Goal: Task Accomplishment & Management: Use online tool/utility

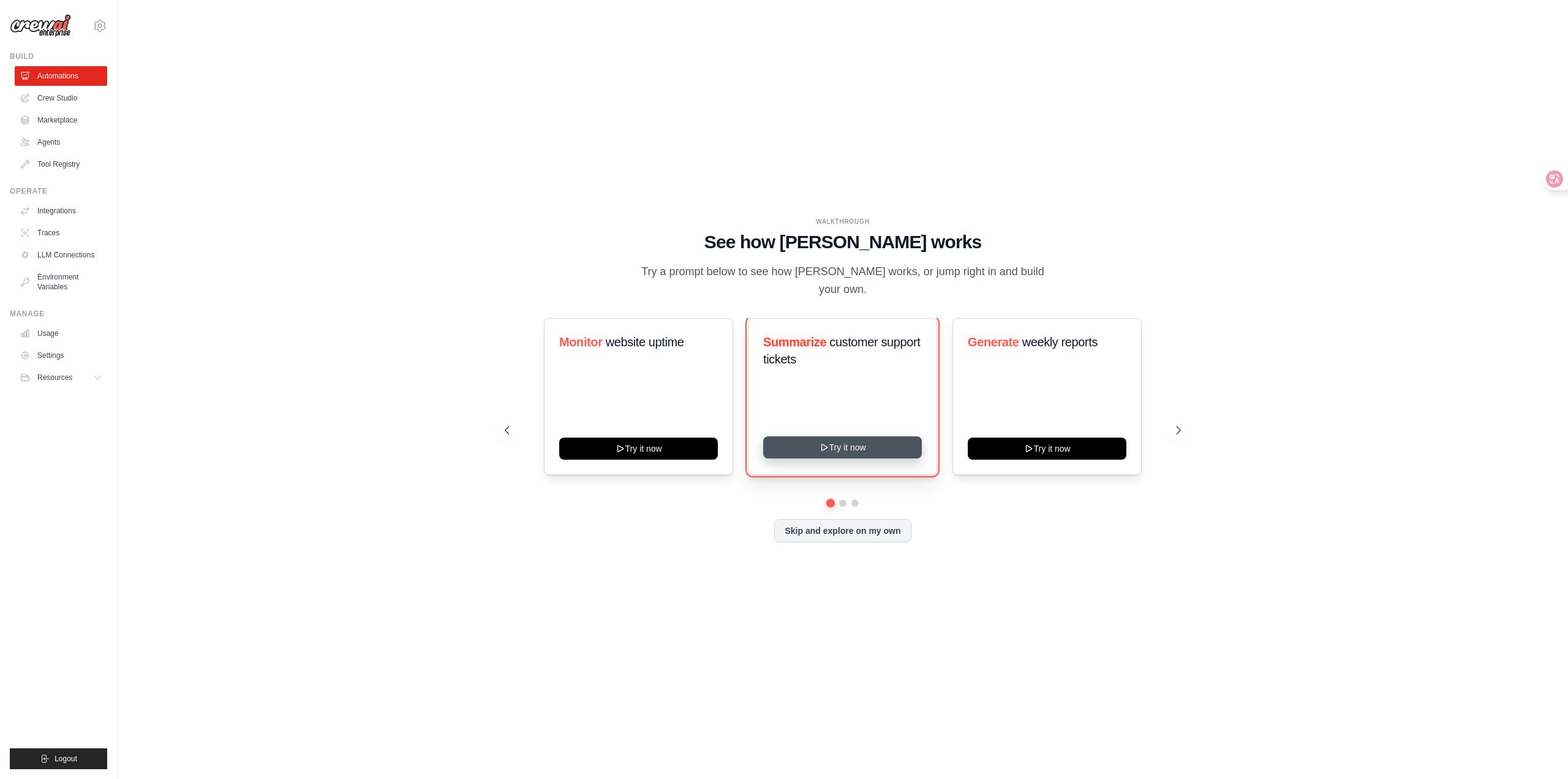
click at [802, 441] on button "Try it now" at bounding box center [842, 446] width 159 height 22
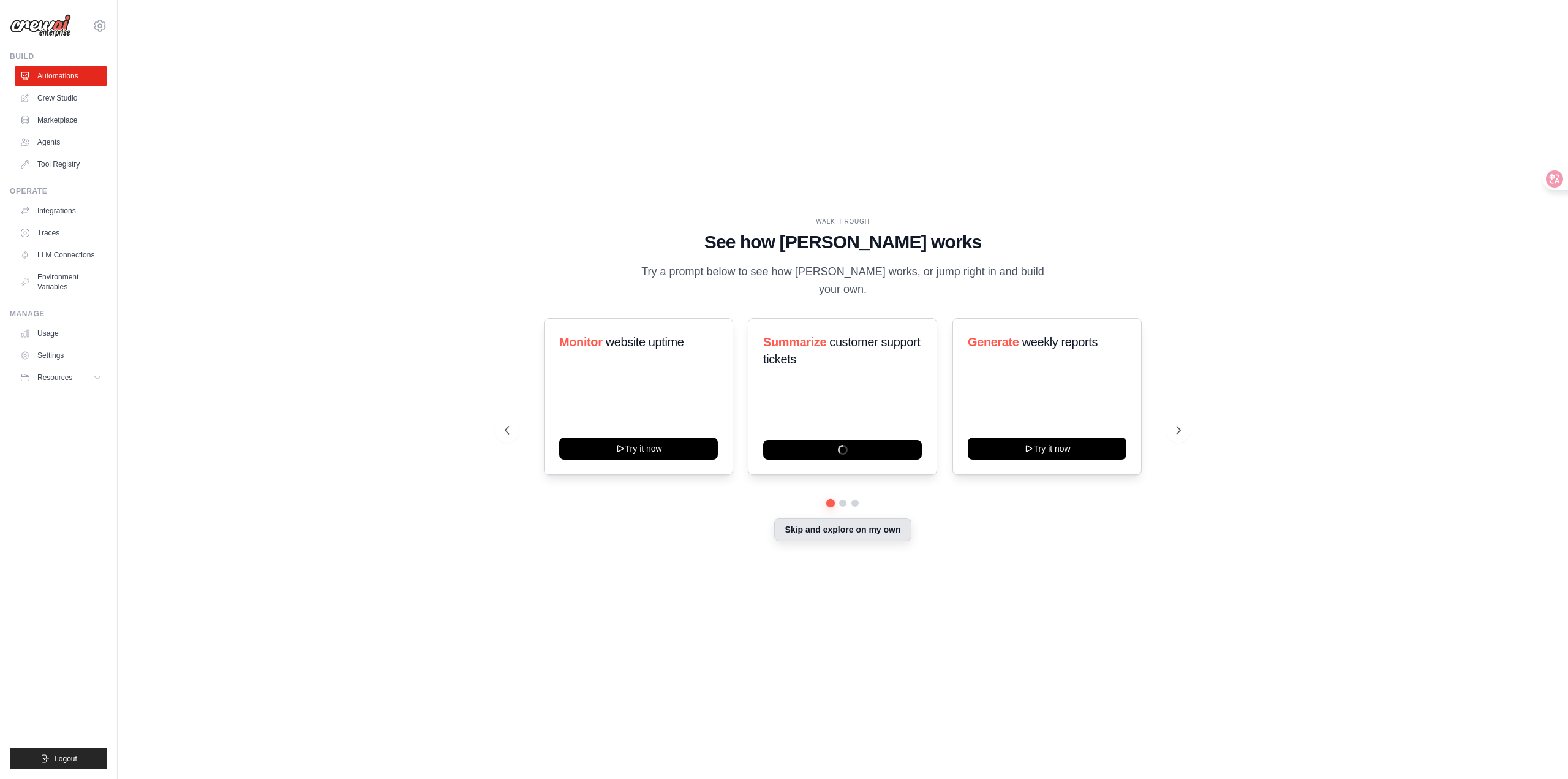
click at [831, 533] on button "Skip and explore on my own" at bounding box center [842, 529] width 137 height 24
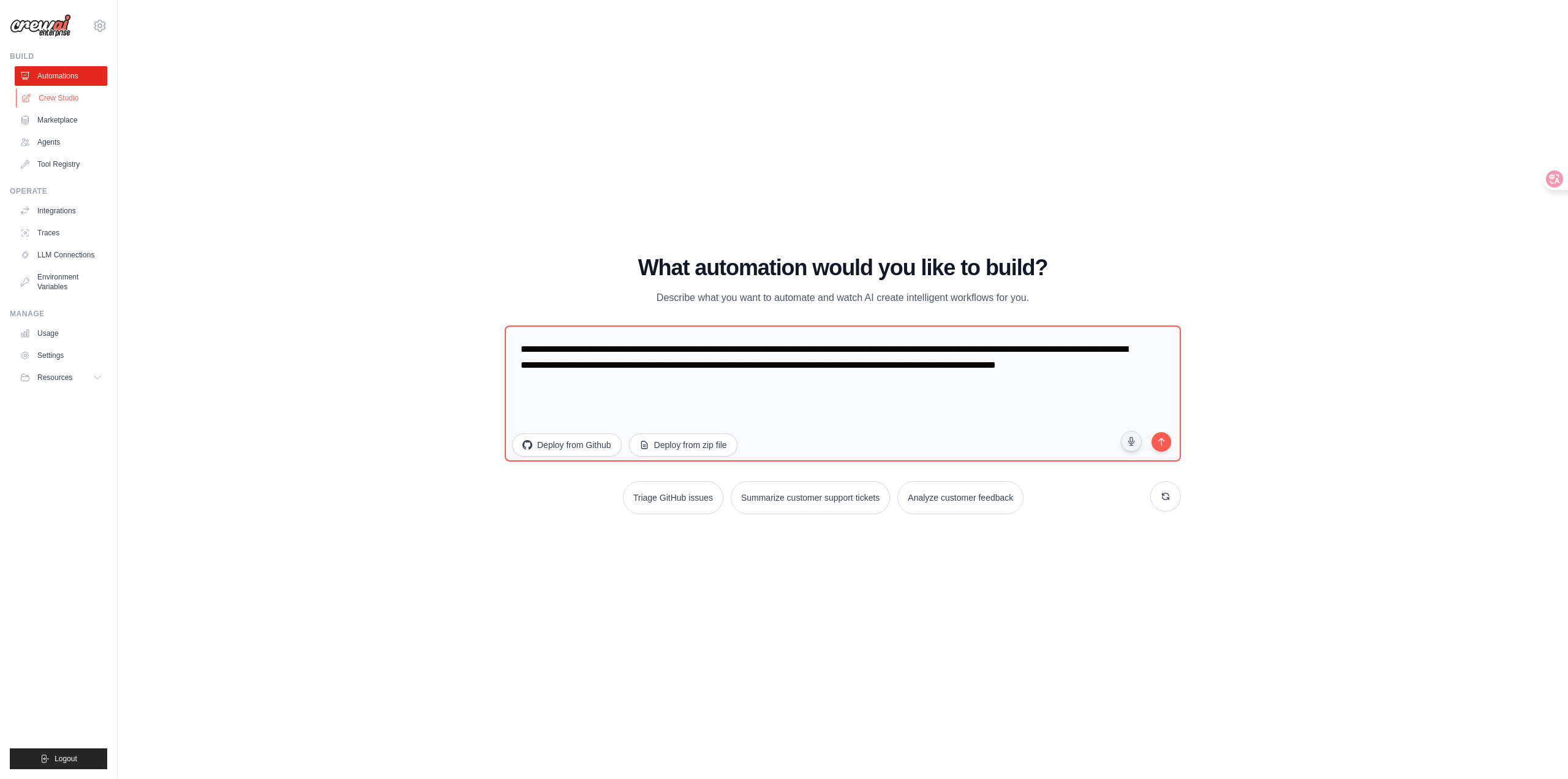
click at [80, 100] on link "Crew Studio" at bounding box center [62, 98] width 92 height 20
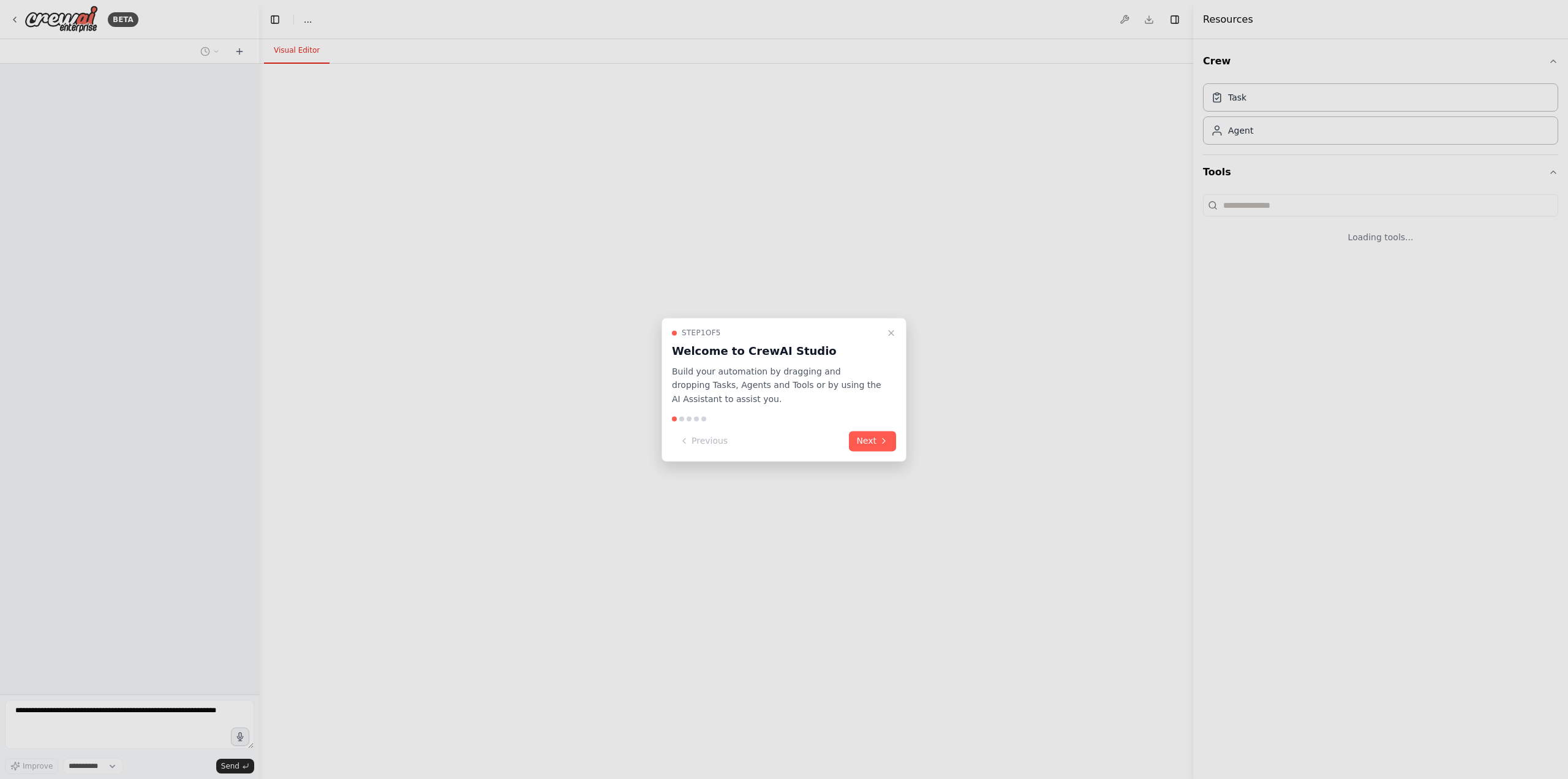
select select "****"
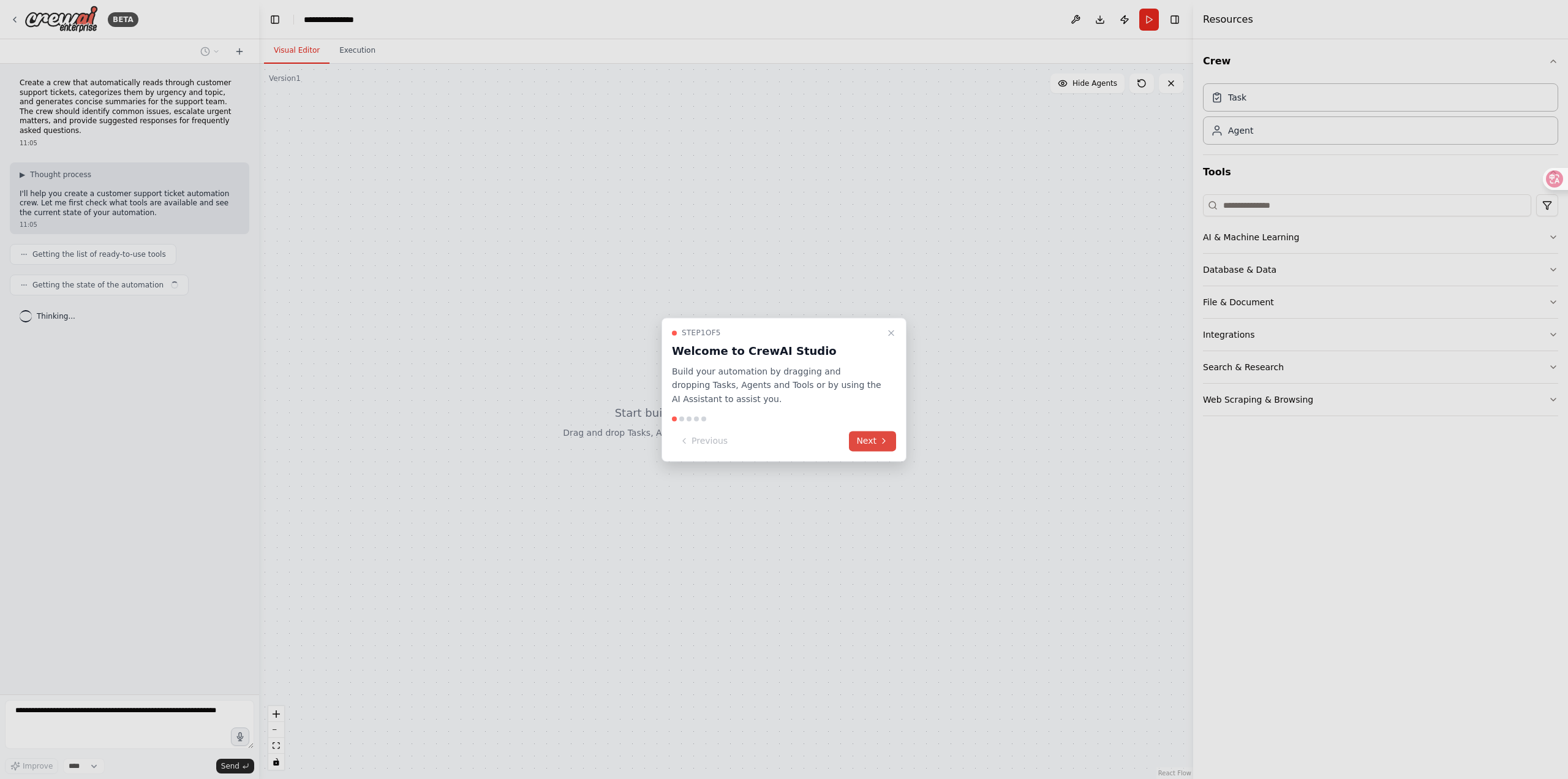
click at [886, 441] on icon at bounding box center [884, 441] width 9 height 10
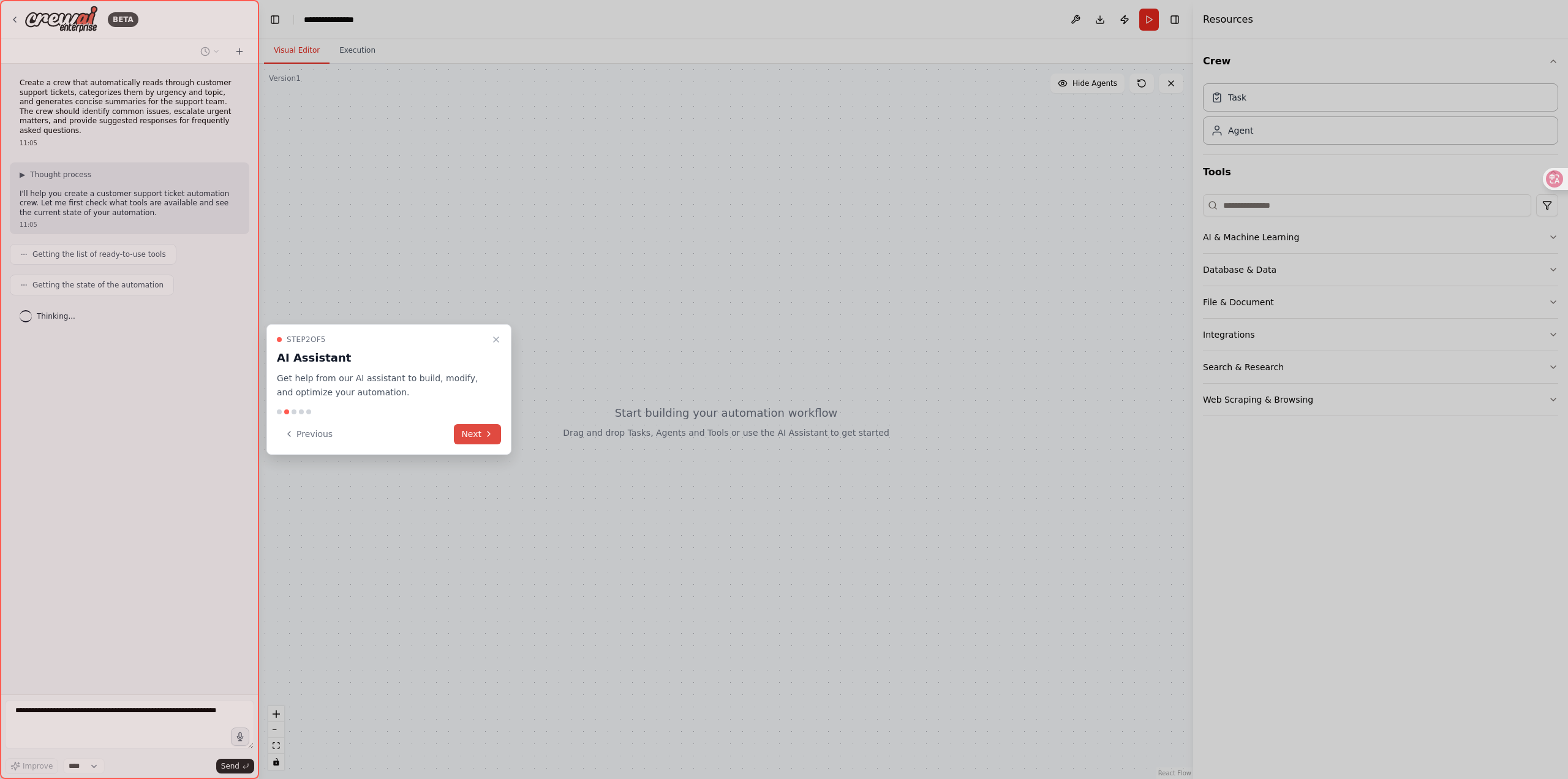
click at [486, 432] on icon at bounding box center [489, 434] width 9 height 10
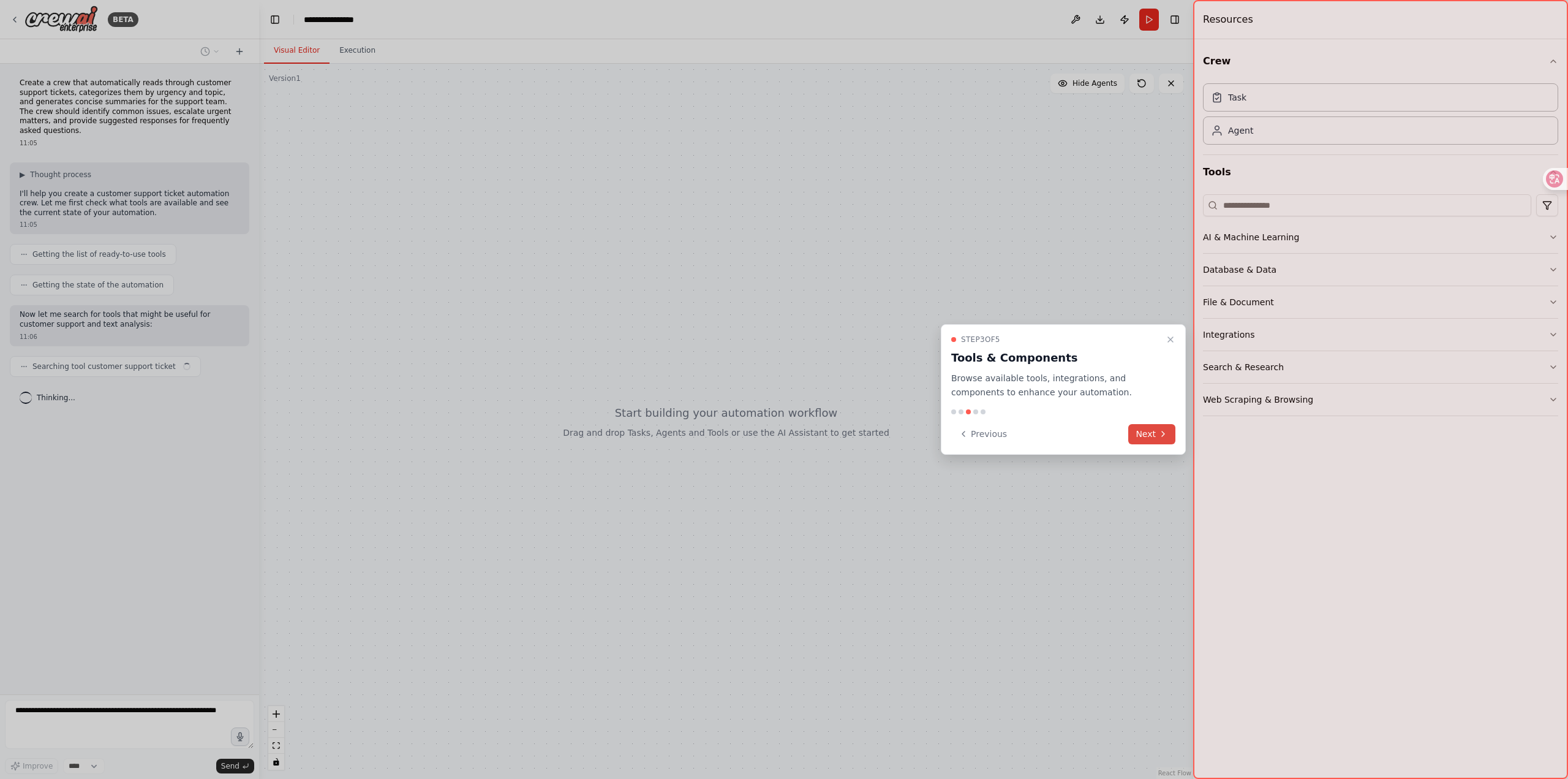
click at [1145, 428] on button "Next" at bounding box center [1152, 433] width 47 height 20
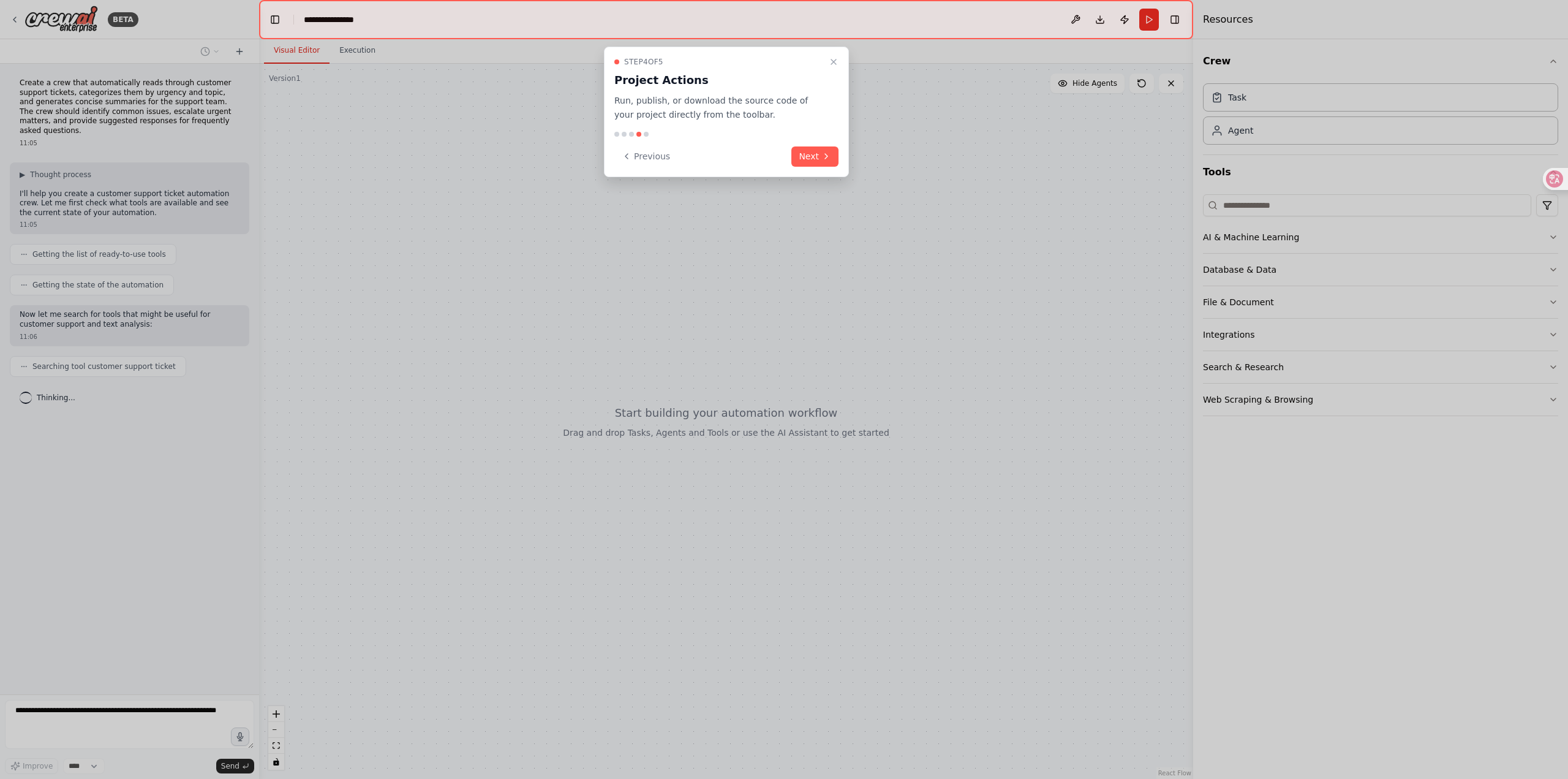
click at [807, 168] on div "Step 4 of 5 Project Actions Run, publish, or download the source code of your p…" at bounding box center [727, 111] width 245 height 130
click at [805, 162] on button "Next" at bounding box center [815, 156] width 47 height 20
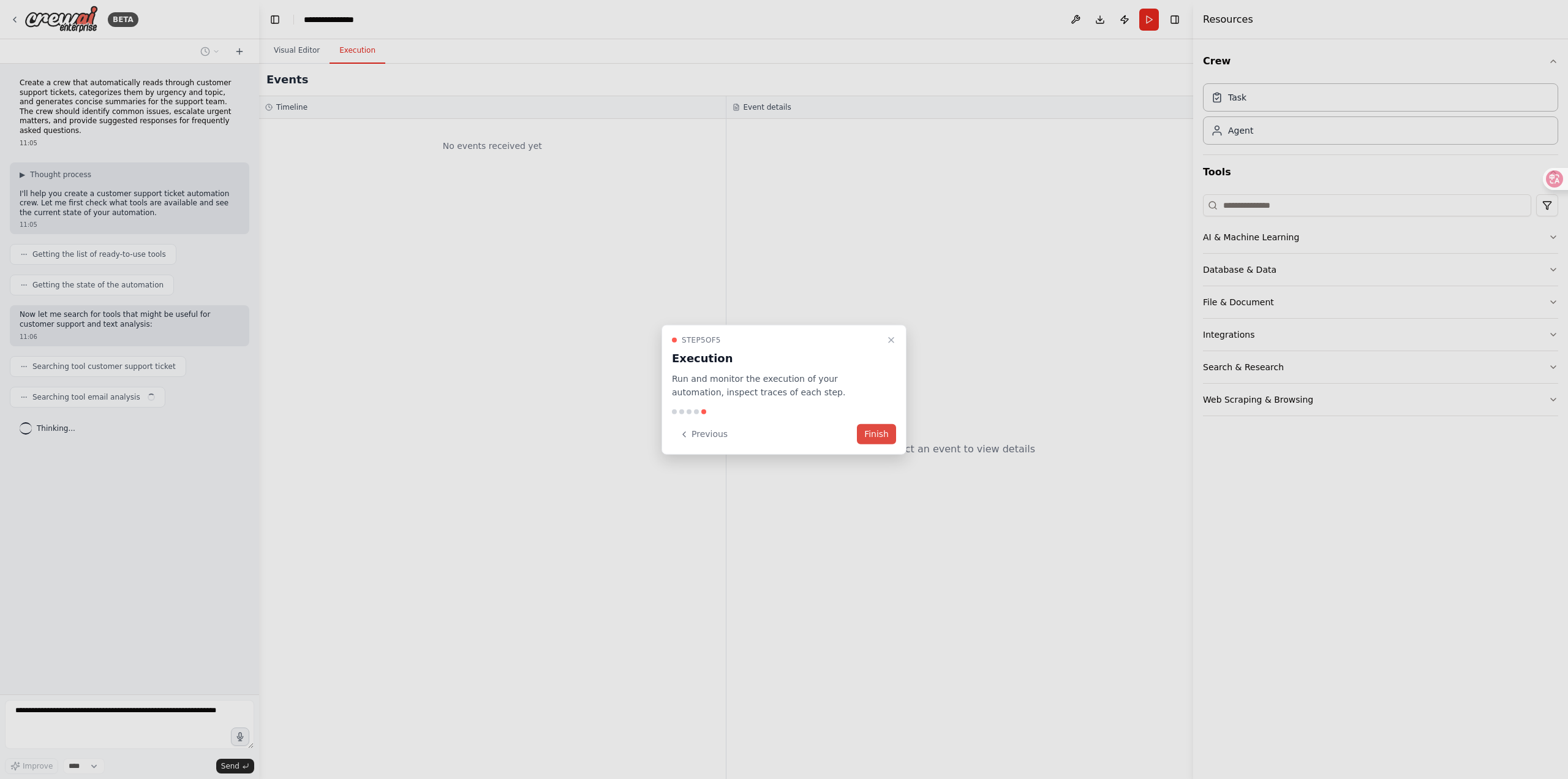
click at [882, 428] on button "Finish" at bounding box center [876, 433] width 39 height 20
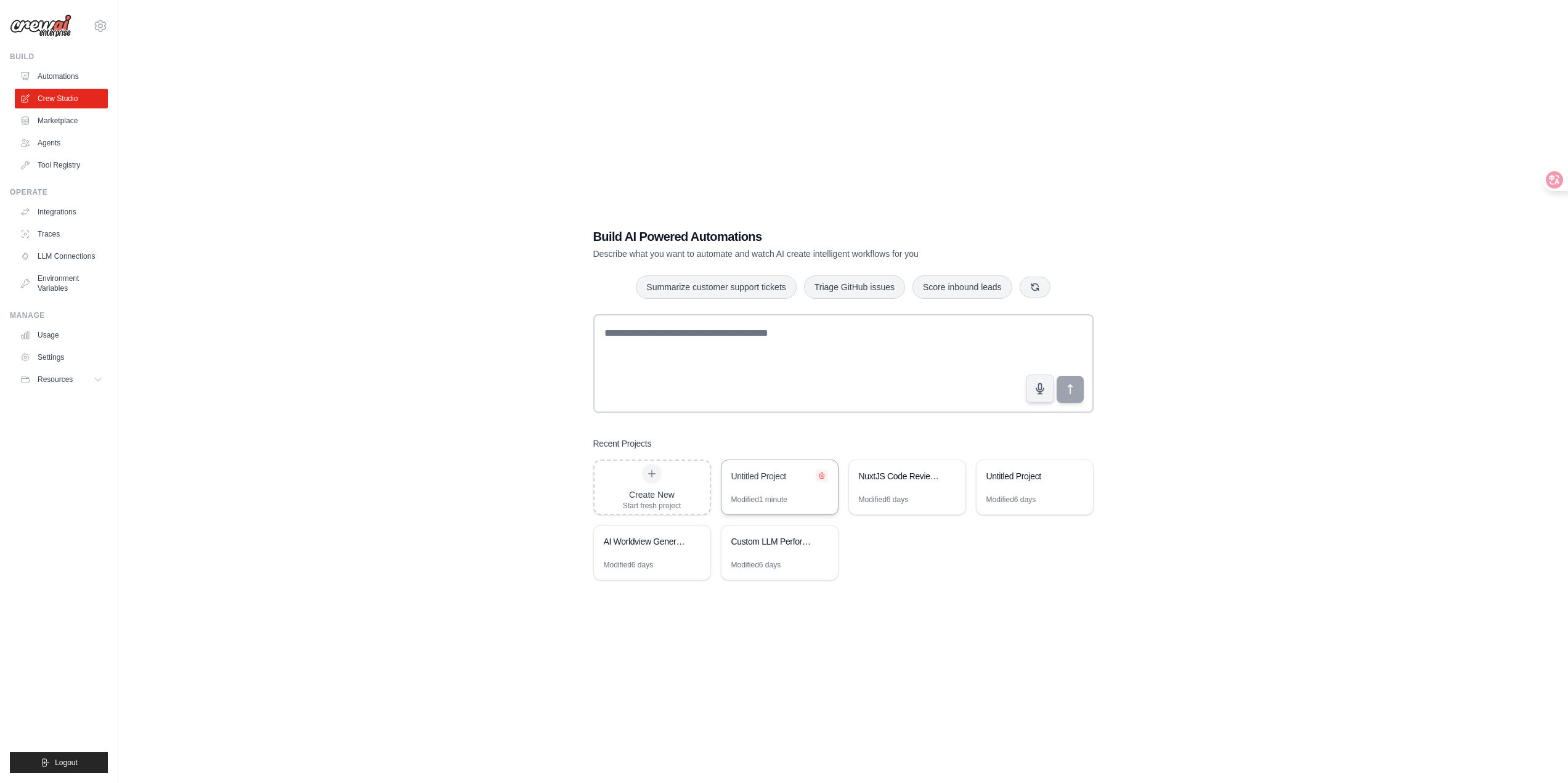
click at [818, 475] on icon at bounding box center [822, 476] width 8 height 8
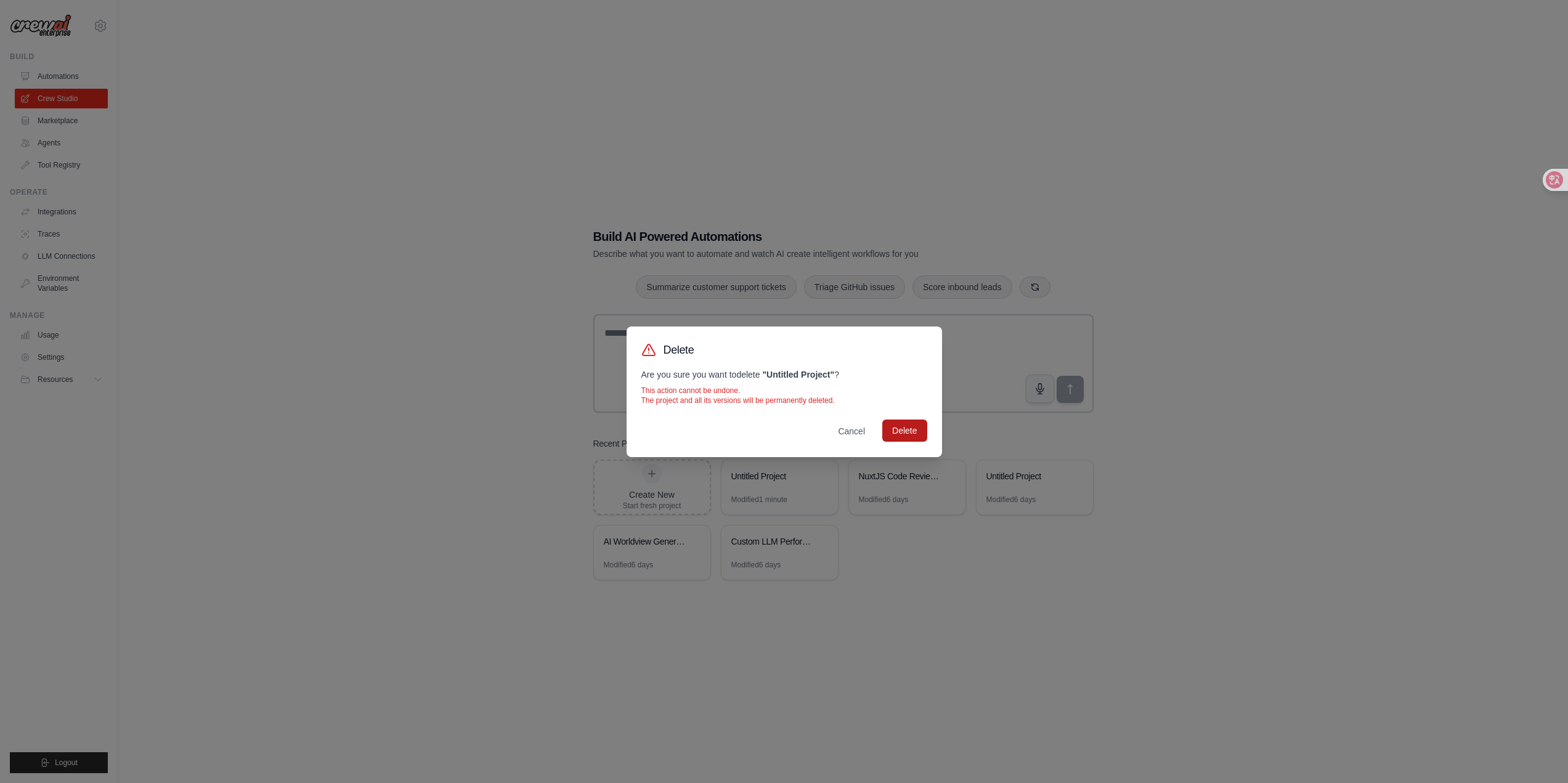
click at [908, 424] on button "Delete" at bounding box center [904, 430] width 44 height 22
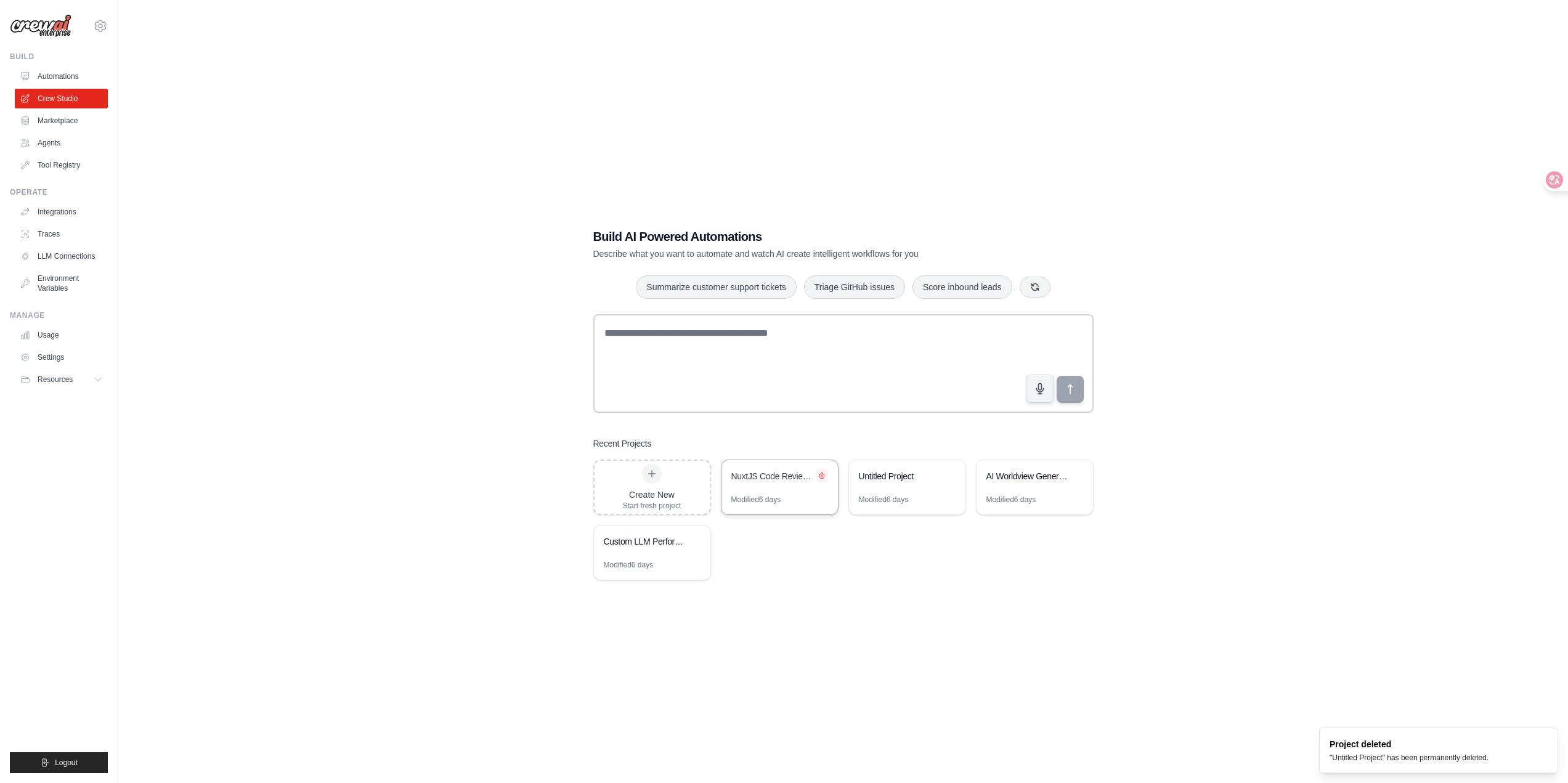
click at [824, 472] on icon at bounding box center [822, 476] width 8 height 8
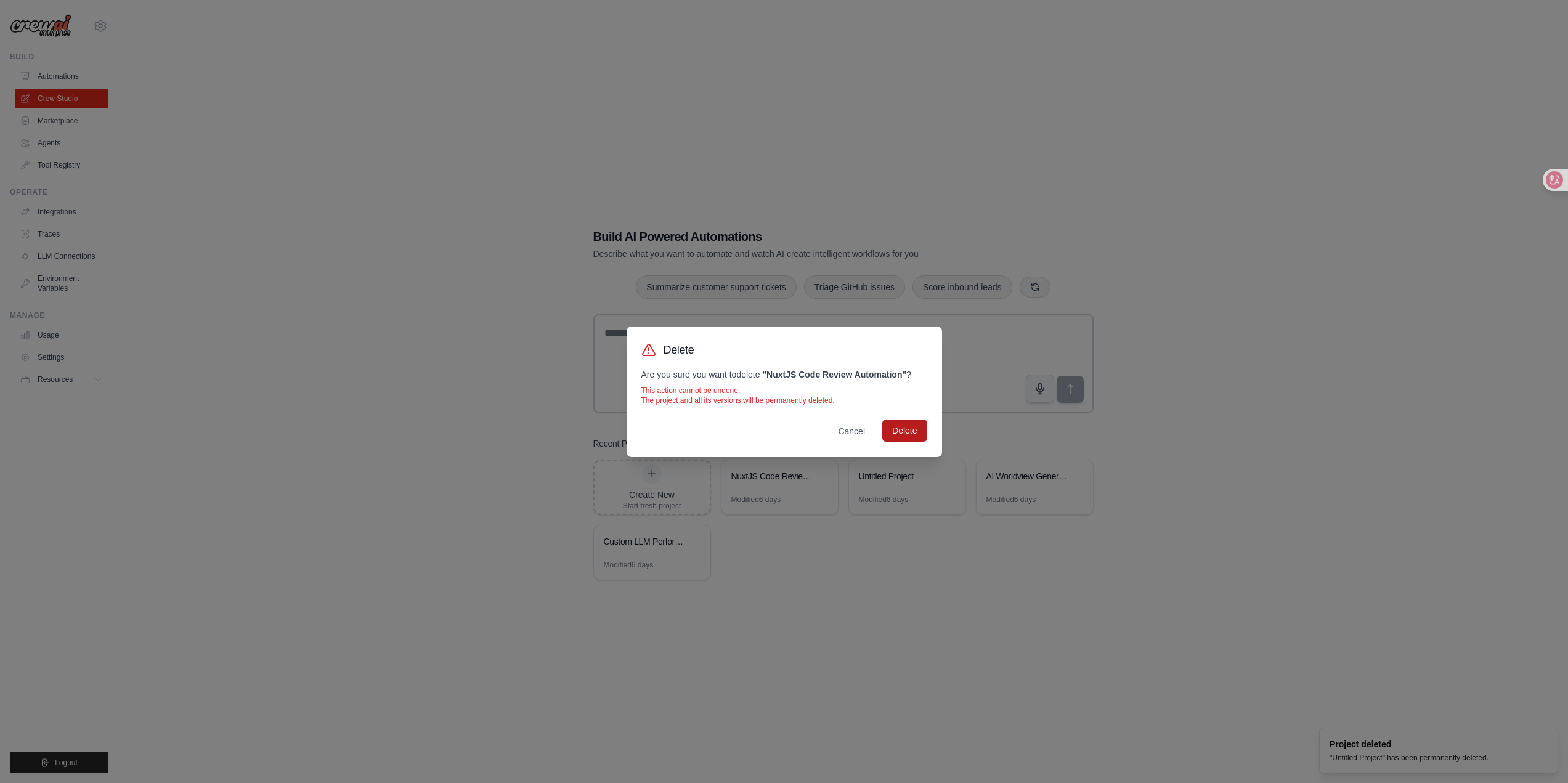
click at [913, 437] on button "Delete" at bounding box center [904, 430] width 44 height 22
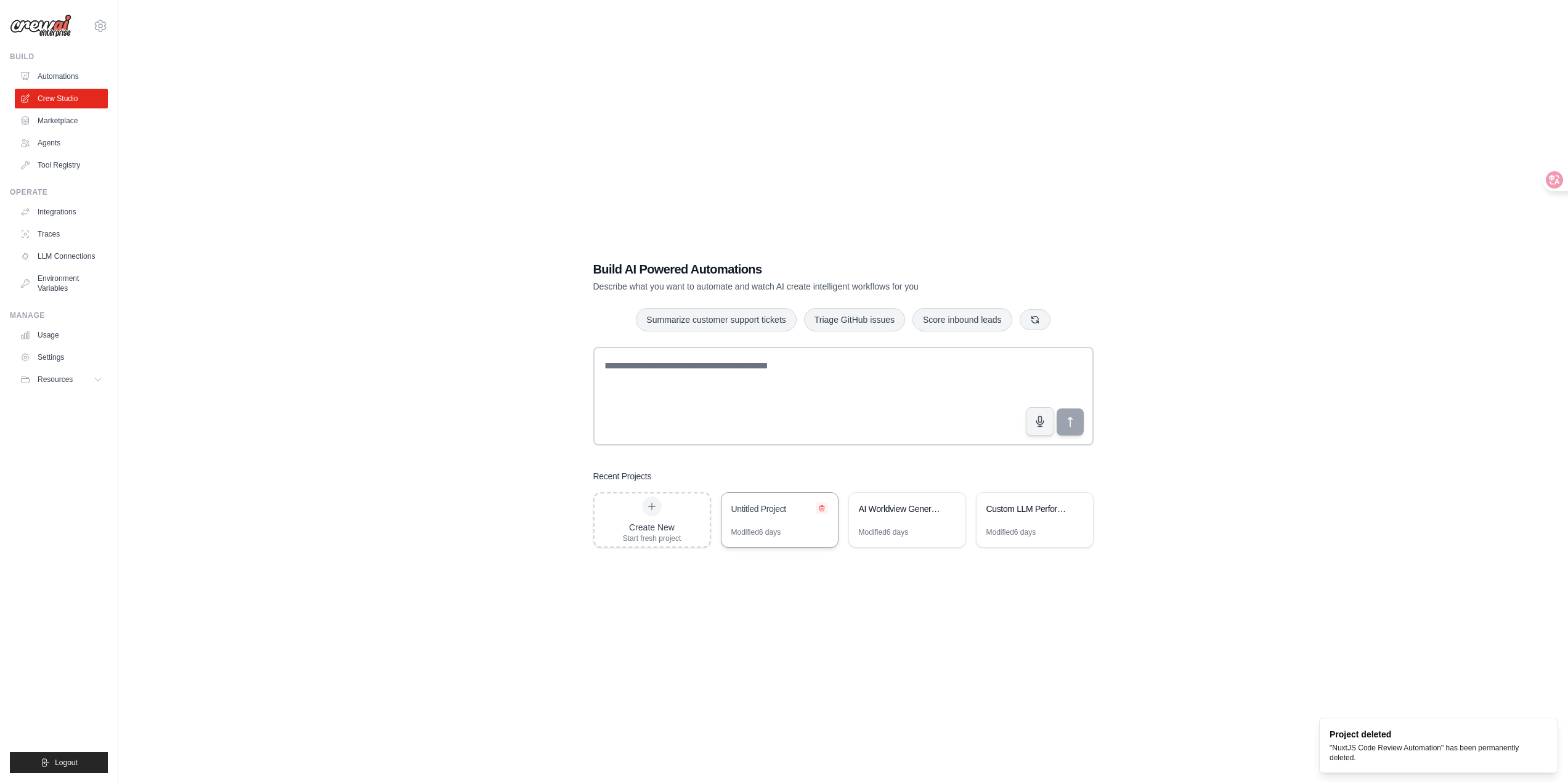
click at [821, 512] on button at bounding box center [821, 508] width 12 height 12
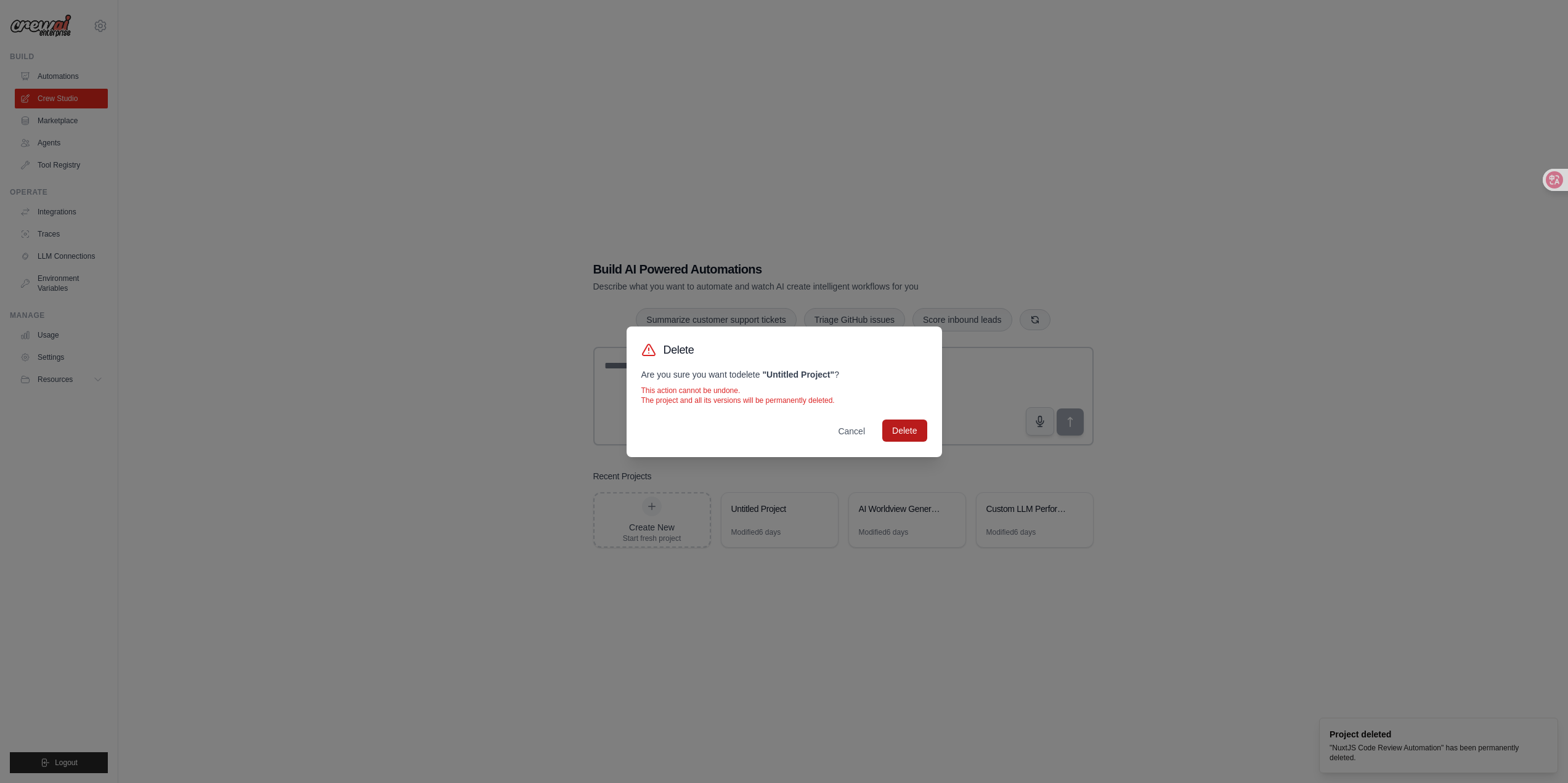
drag, startPoint x: 904, startPoint y: 434, endPoint x: 893, endPoint y: 438, distance: 11.7
click at [903, 434] on button "Delete" at bounding box center [904, 430] width 44 height 22
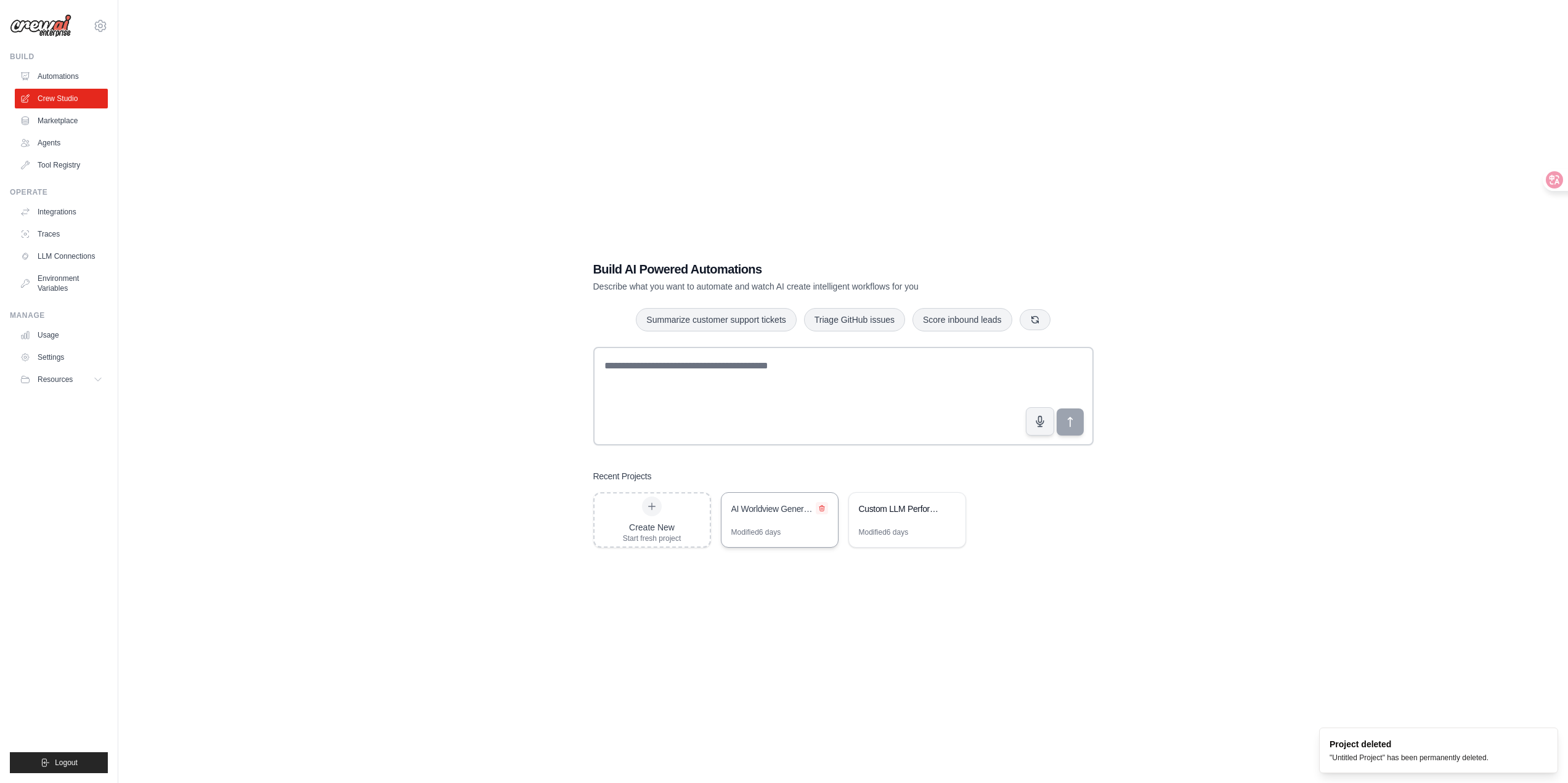
click at [823, 507] on icon at bounding box center [822, 508] width 8 height 8
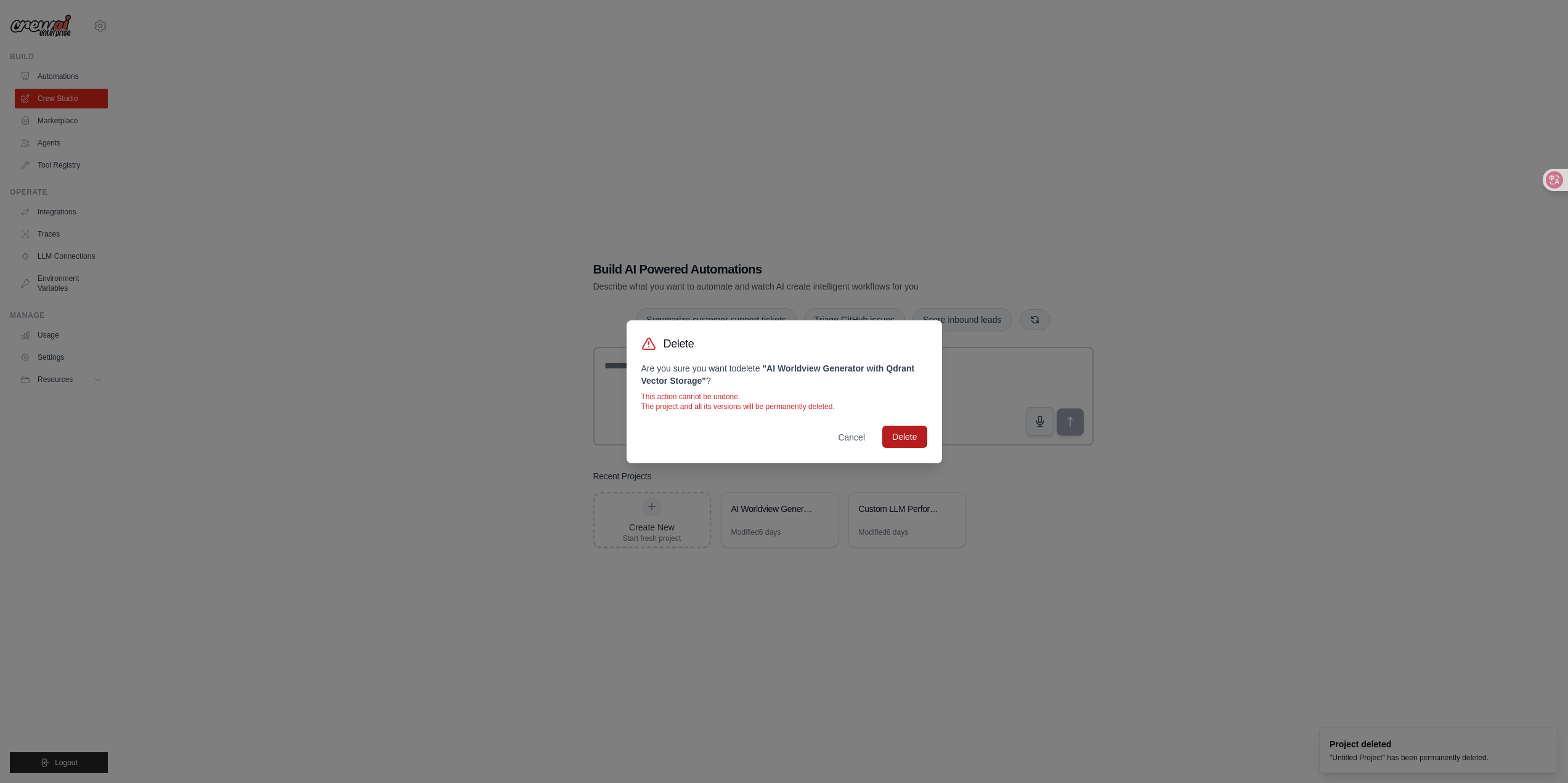
click at [913, 439] on button "Delete" at bounding box center [904, 436] width 44 height 22
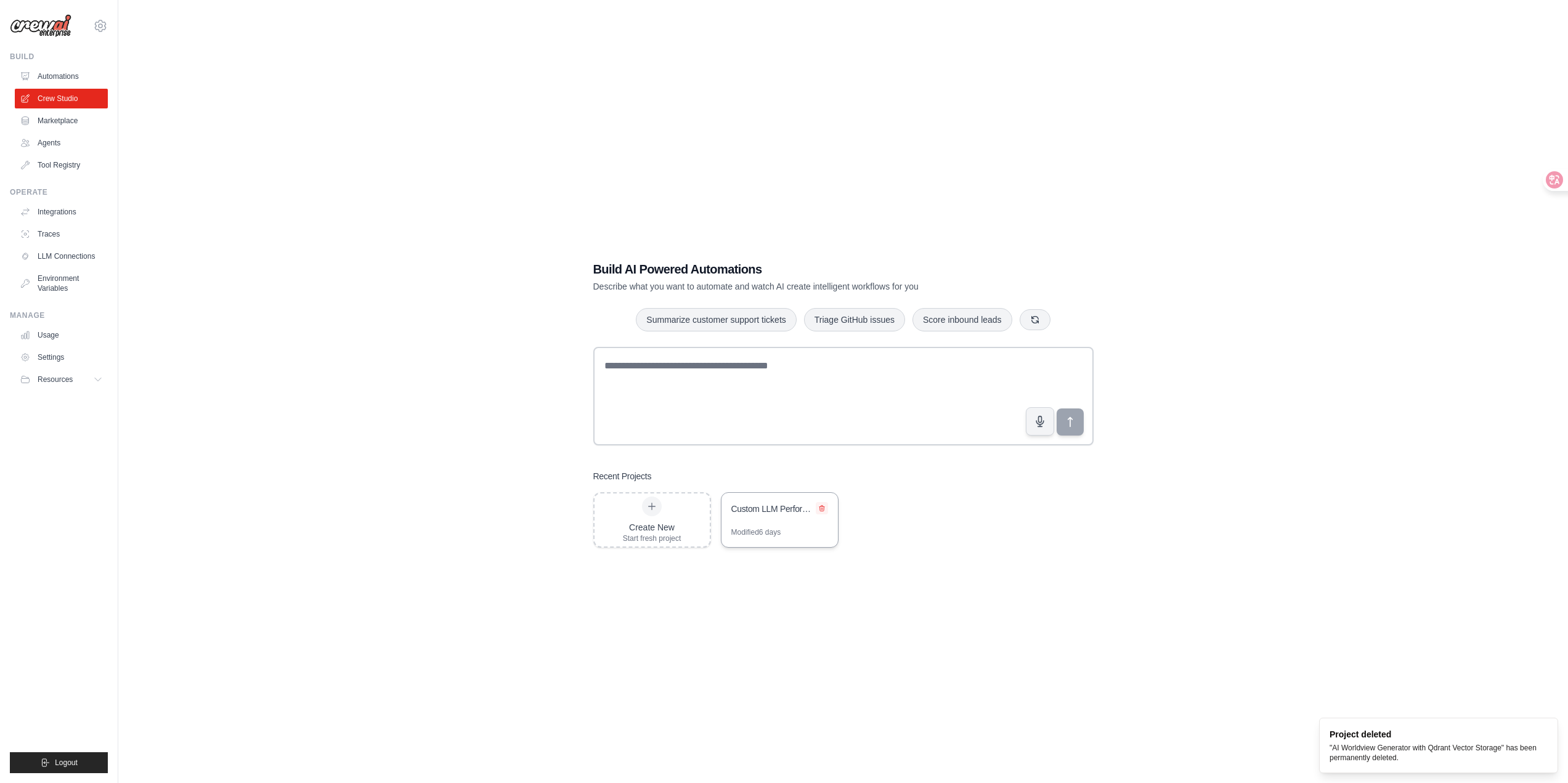
click at [825, 506] on button at bounding box center [821, 508] width 12 height 12
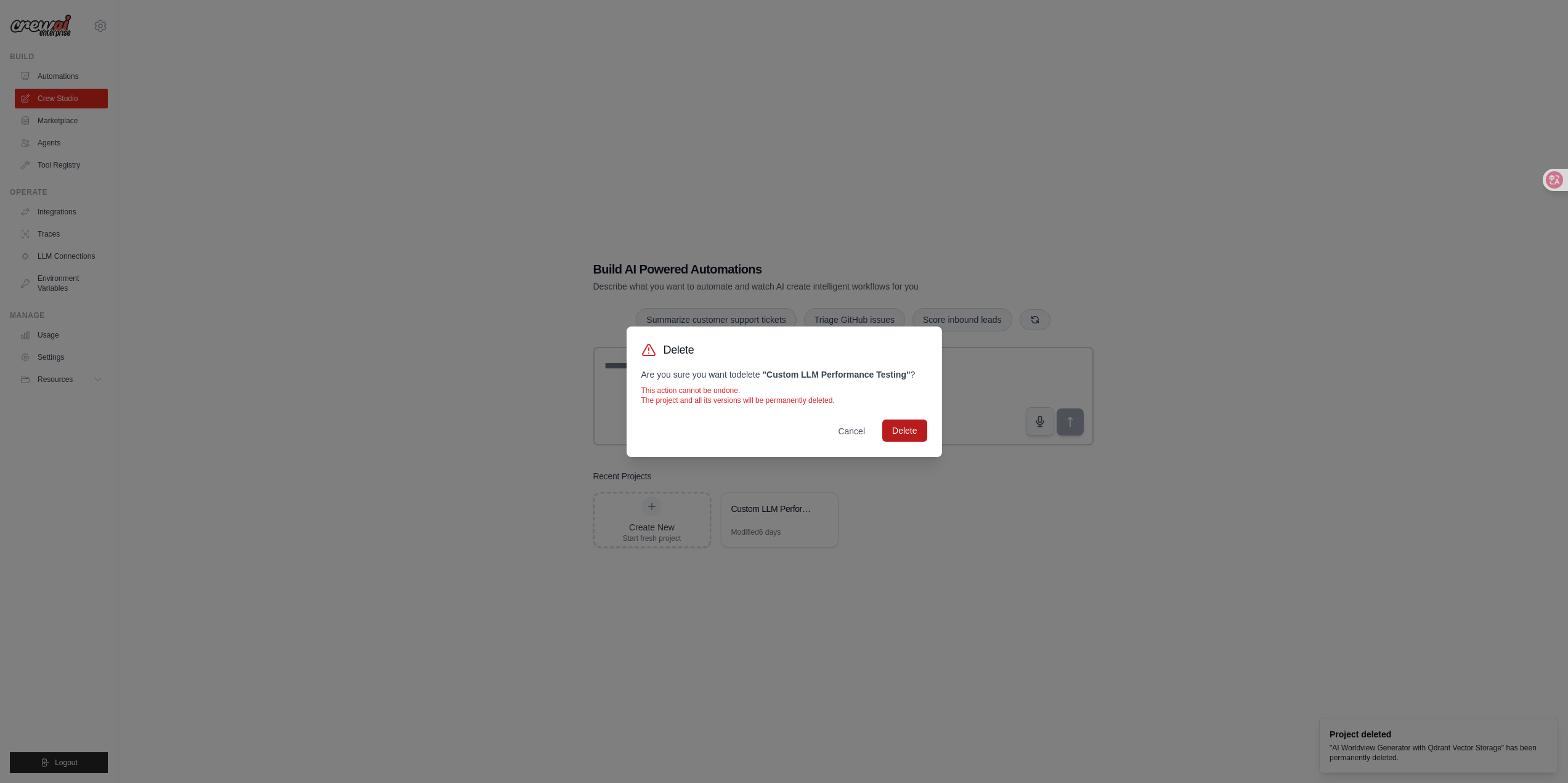
click at [891, 440] on button "Delete" at bounding box center [904, 430] width 44 height 22
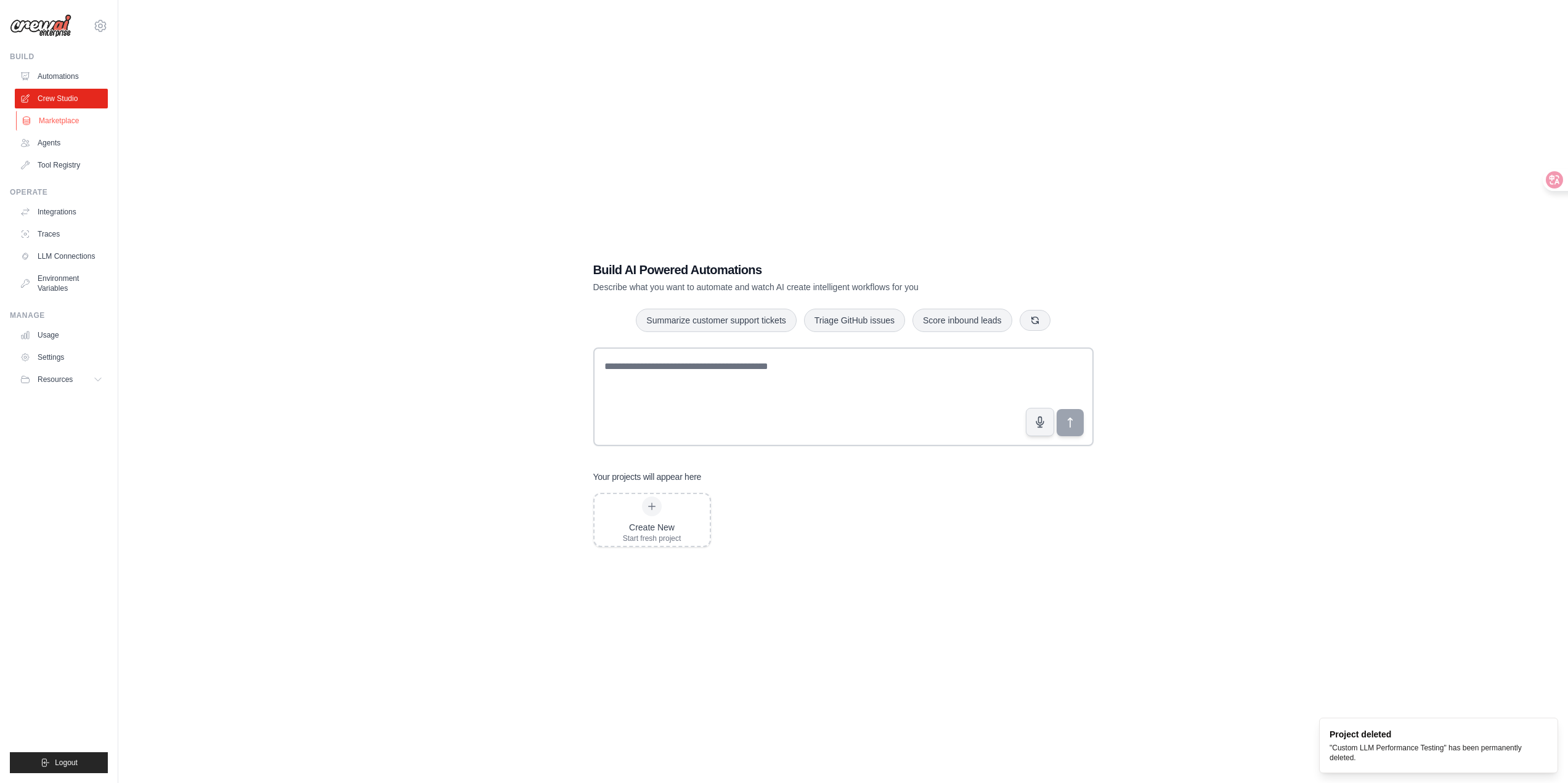
click at [62, 116] on link "Marketplace" at bounding box center [62, 120] width 93 height 20
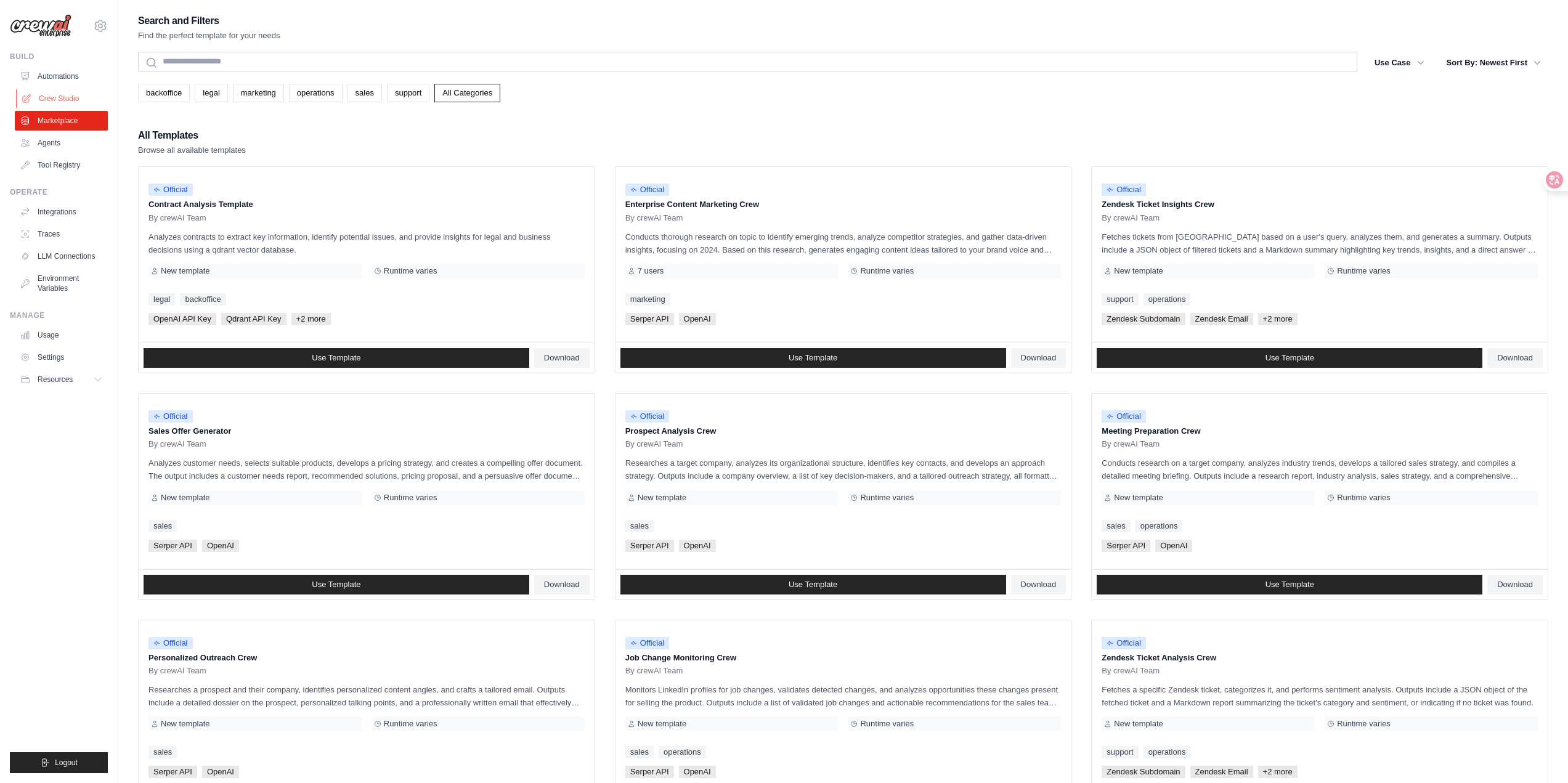
click at [62, 99] on link "Crew Studio" at bounding box center [62, 98] width 93 height 20
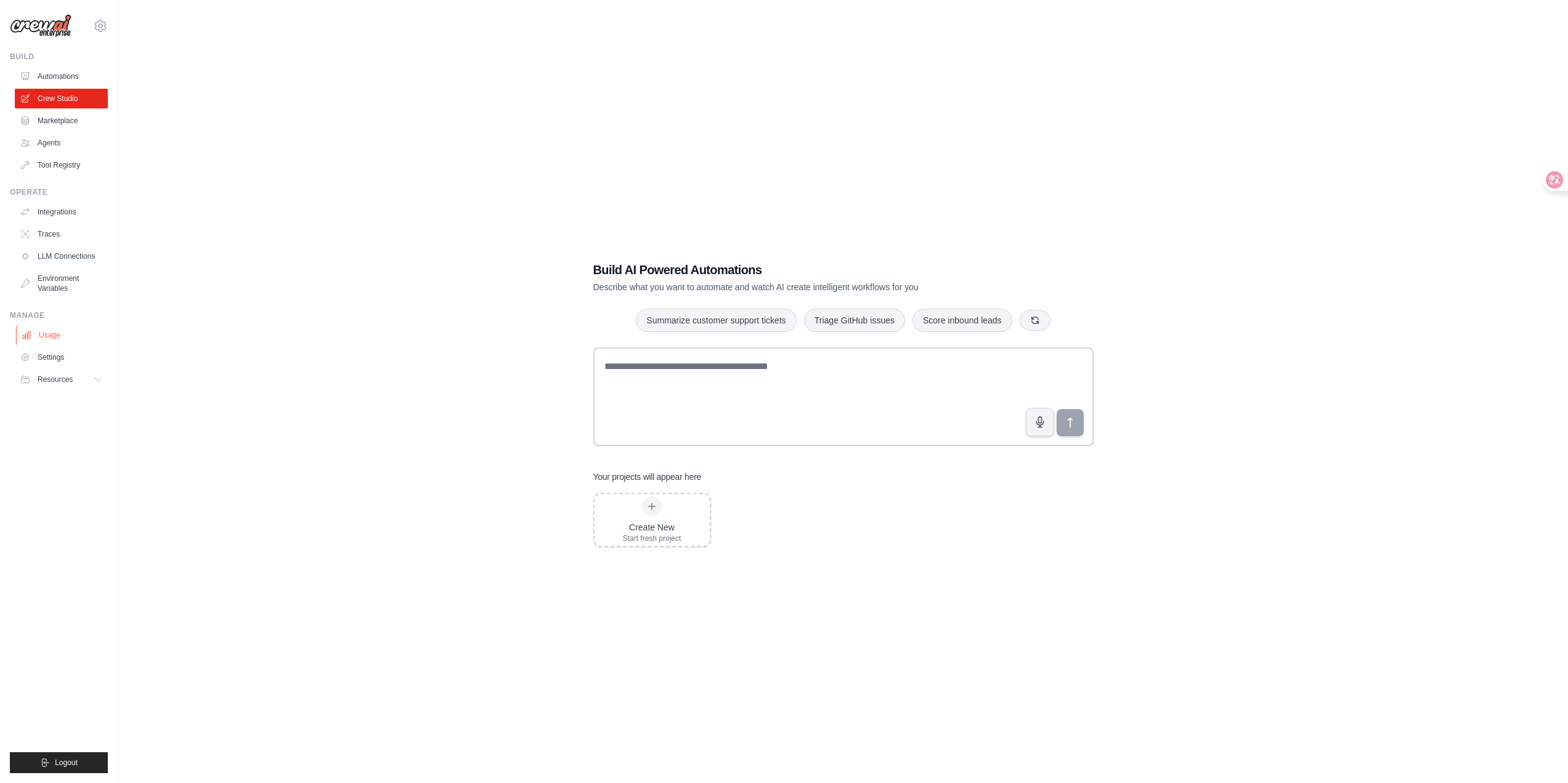
click at [63, 333] on link "Usage" at bounding box center [62, 335] width 93 height 20
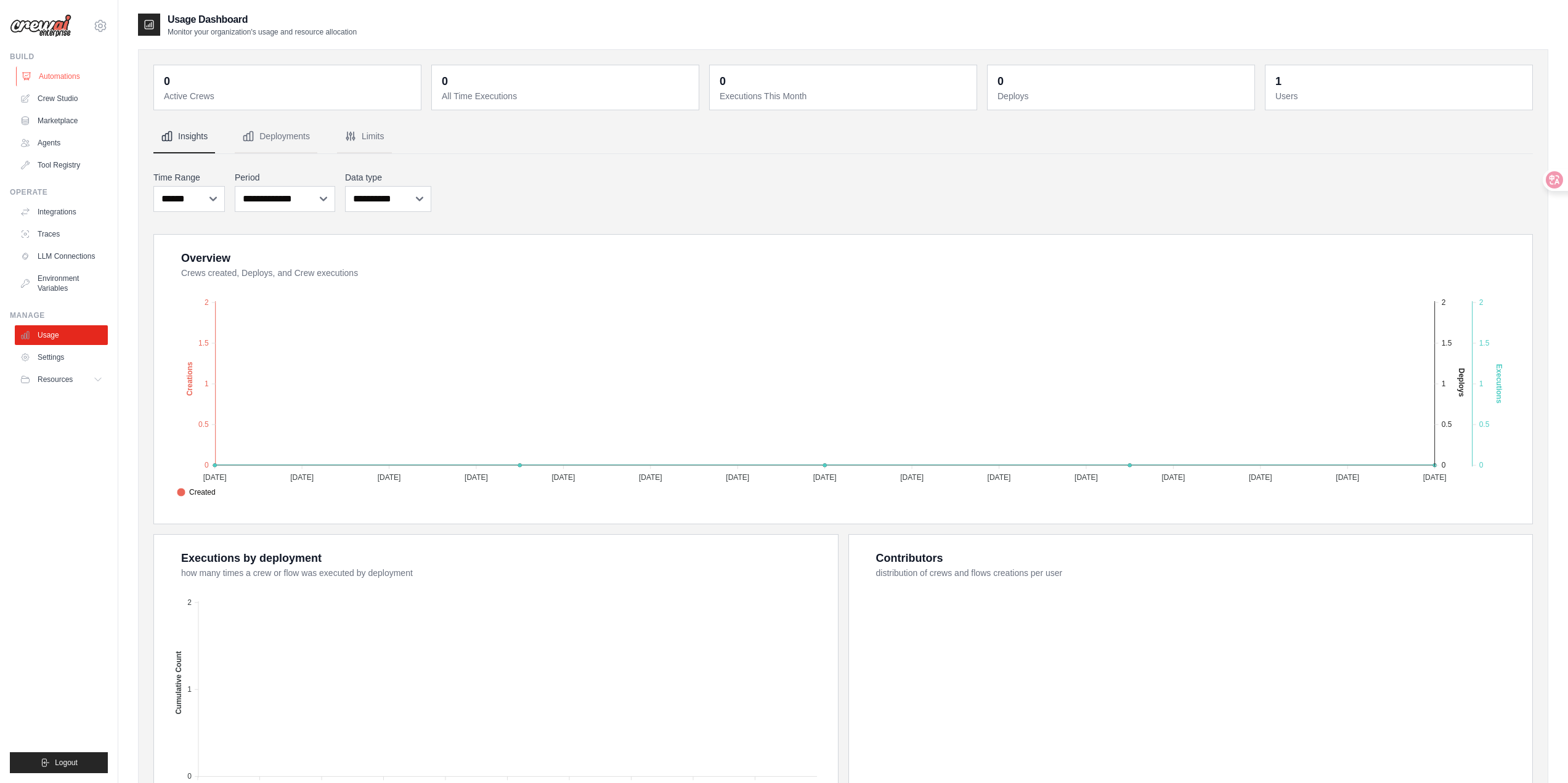
click at [67, 79] on link "Automations" at bounding box center [62, 76] width 93 height 20
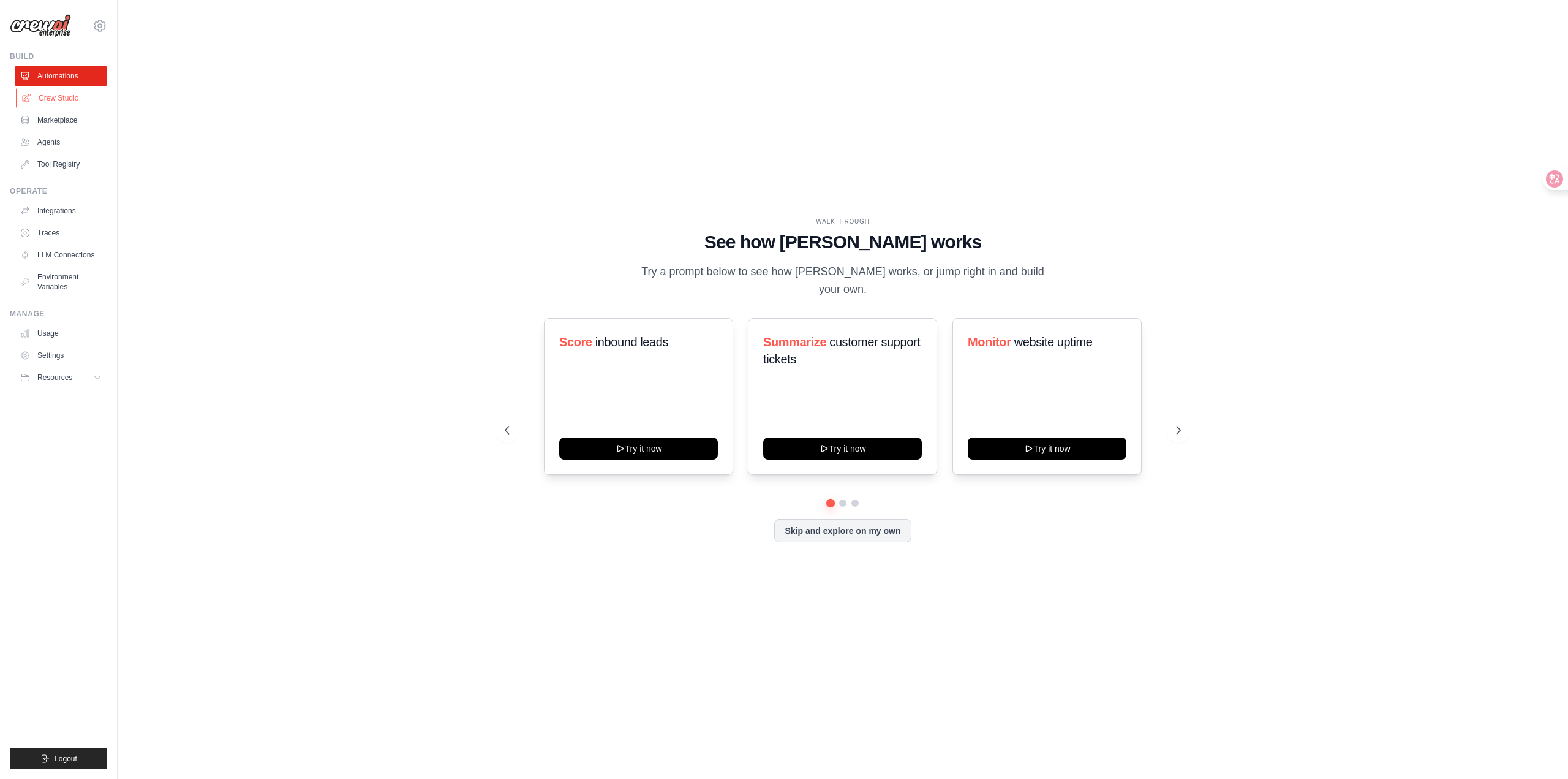
click at [68, 101] on link "Crew Studio" at bounding box center [62, 98] width 92 height 20
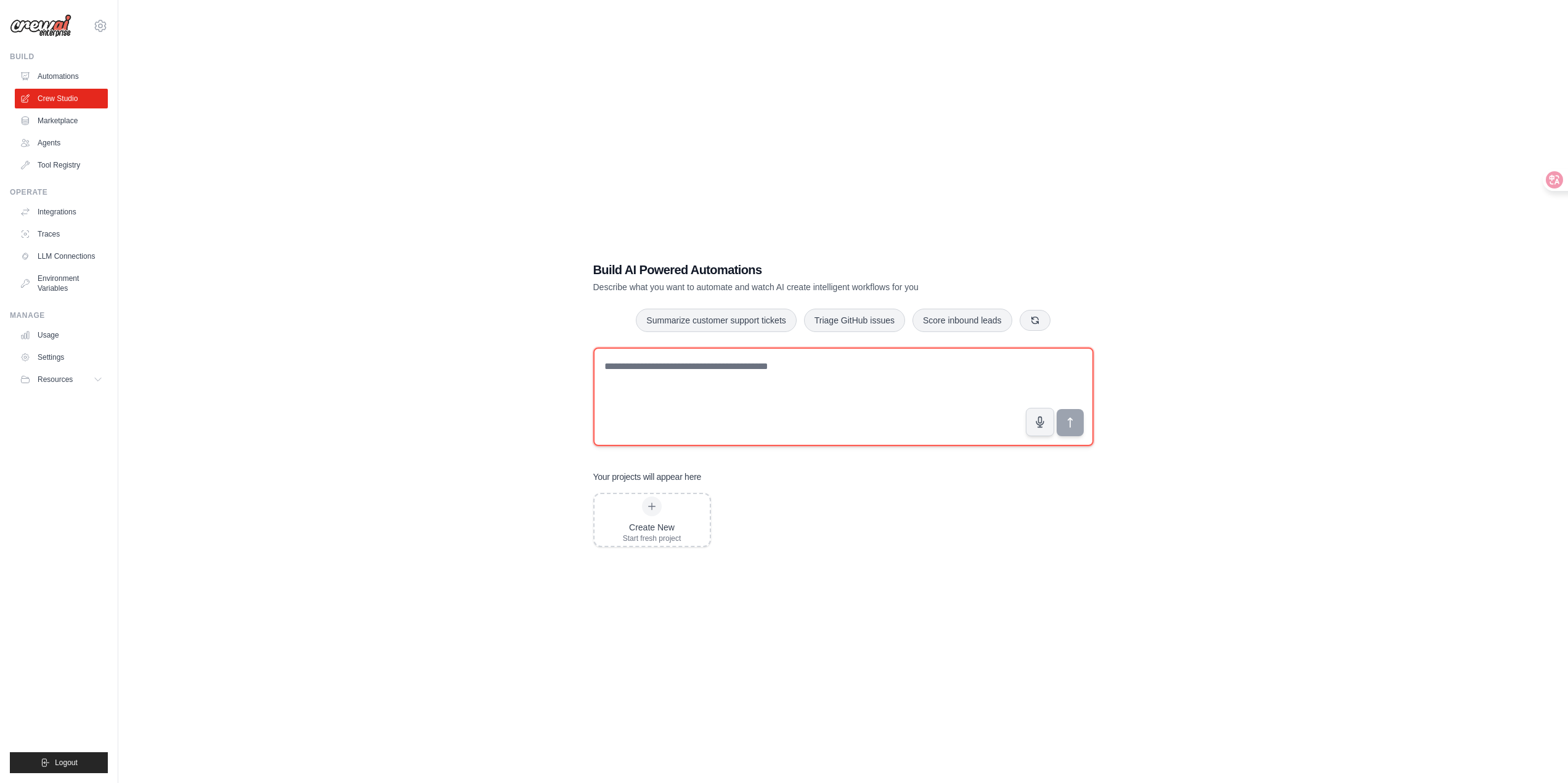
click at [690, 391] on textarea at bounding box center [843, 396] width 500 height 98
type textarea "**********"
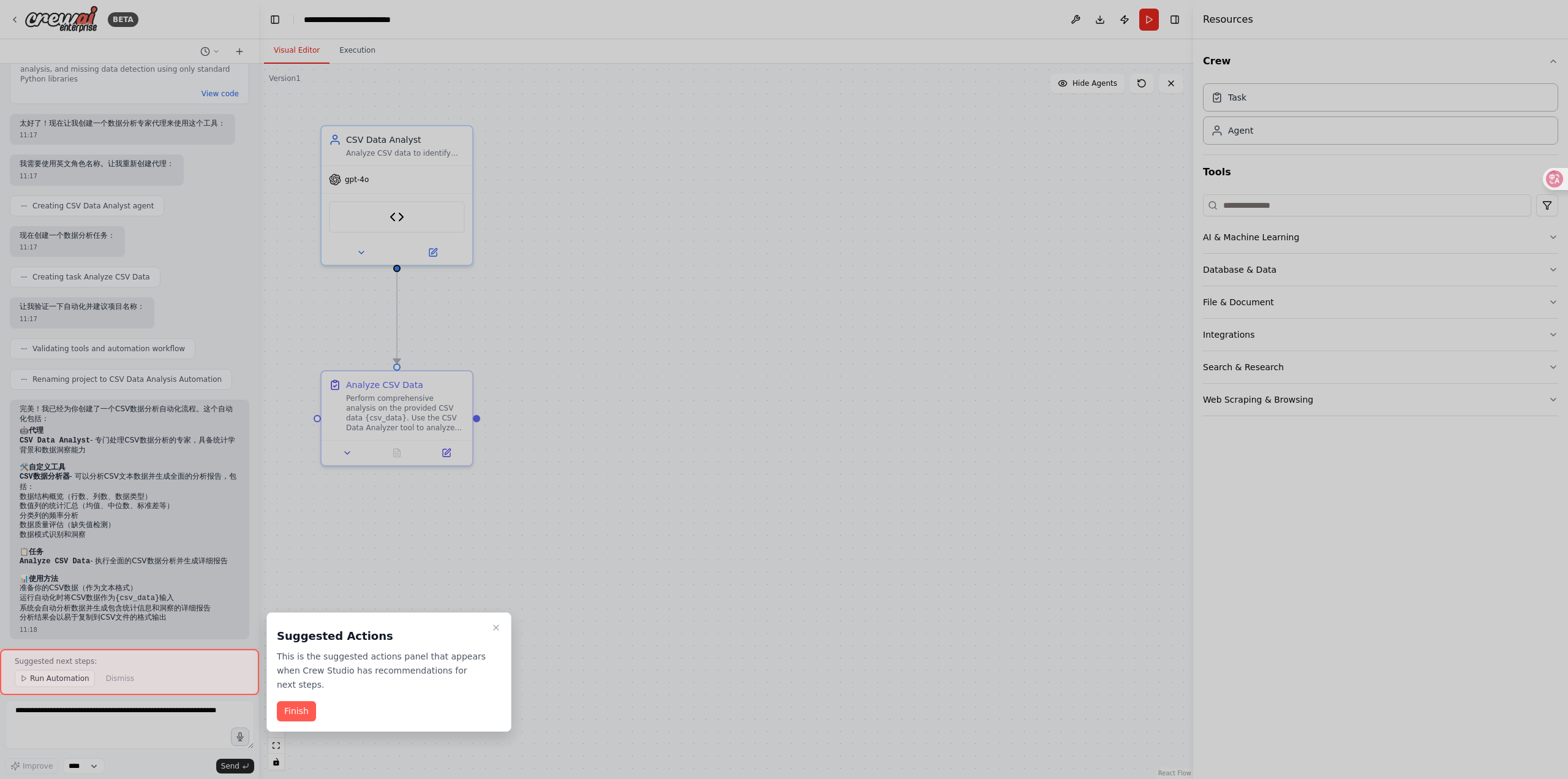
scroll to position [1021, 0]
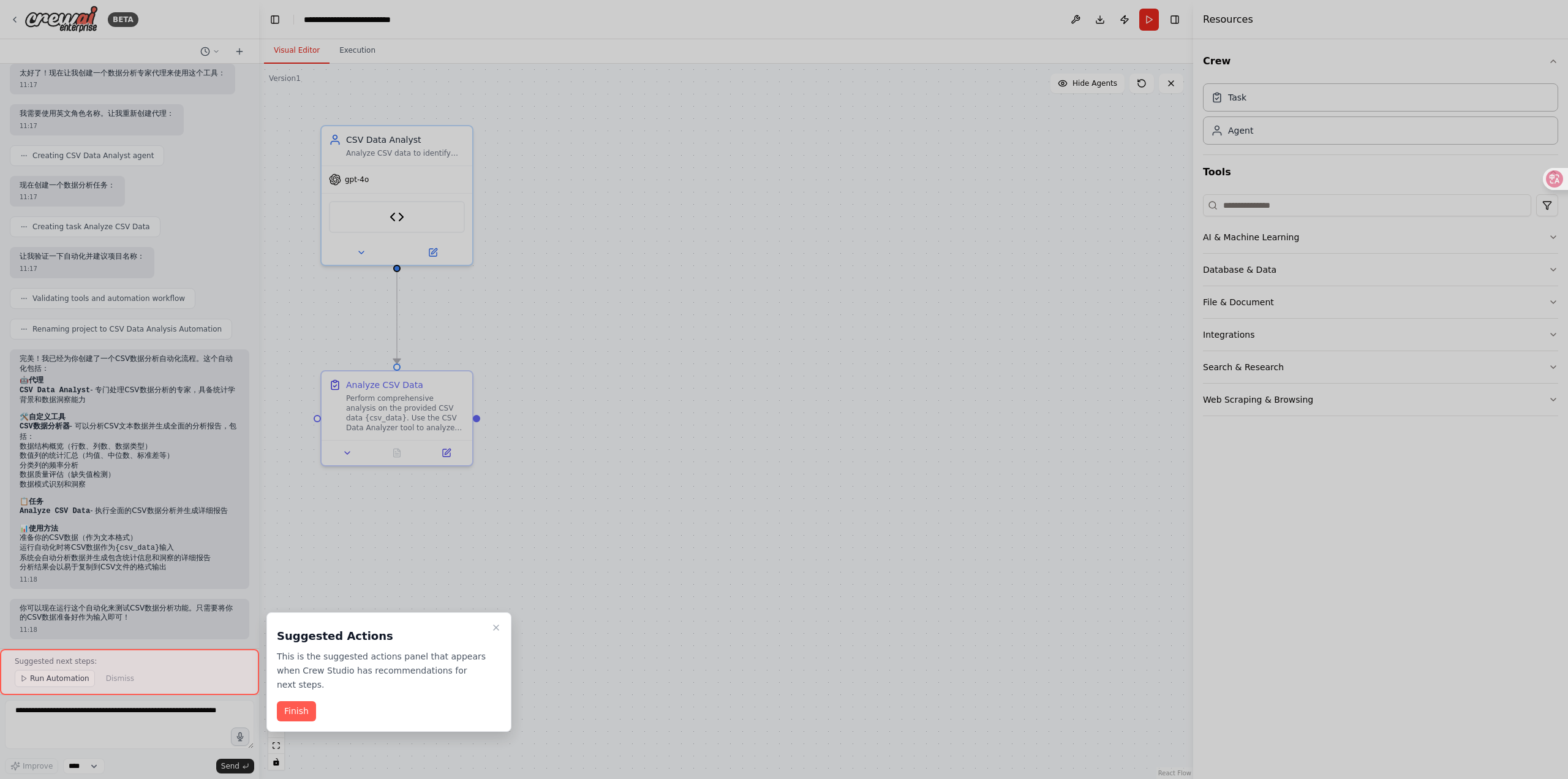
click at [288, 717] on button "Finish" at bounding box center [296, 711] width 39 height 20
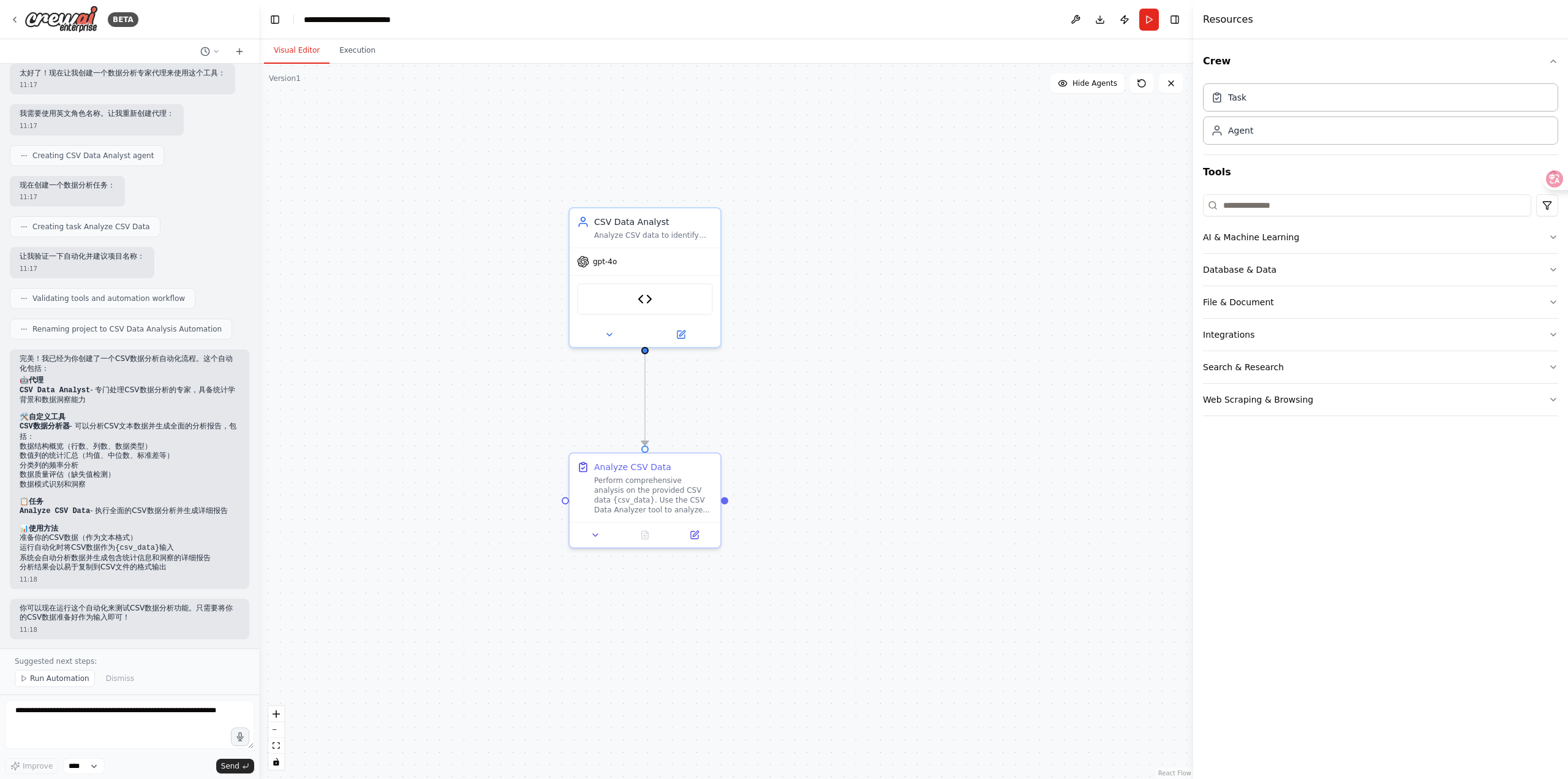
drag, startPoint x: 593, startPoint y: 199, endPoint x: 841, endPoint y: 280, distance: 260.9
click at [841, 280] on div ".deletable-edge-delete-btn { width: 20px; height: 20px; border: 0px solid #ffff…" at bounding box center [727, 421] width 935 height 715
